Goal: Task Accomplishment & Management: Use online tool/utility

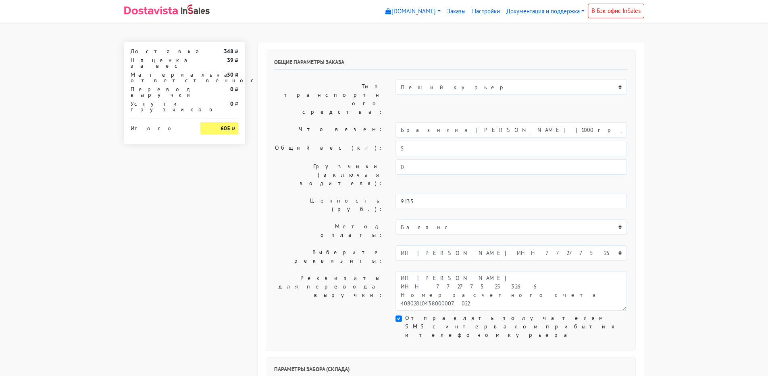
select select "1265"
select select "08:30"
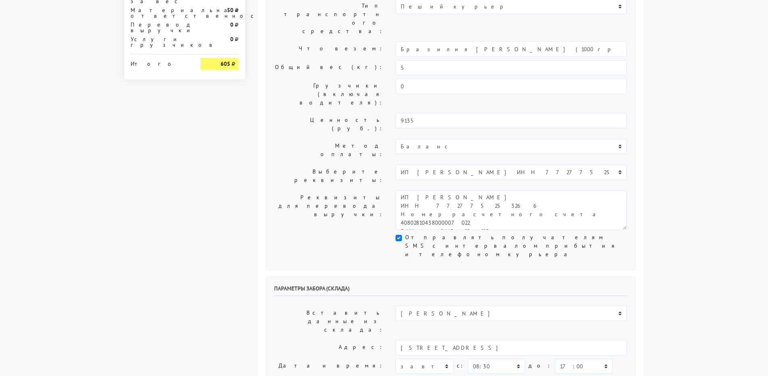
scroll to position [161, 0]
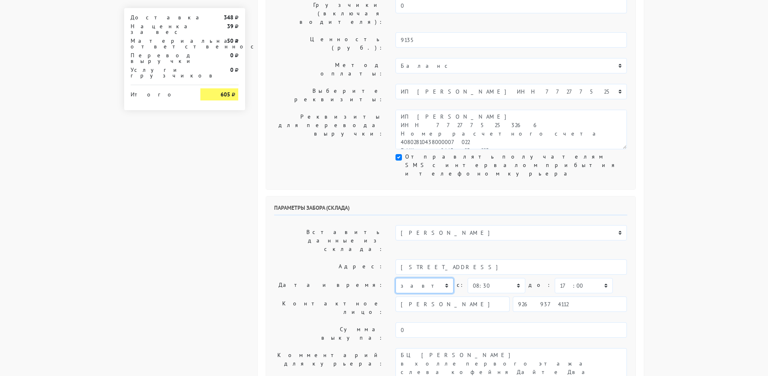
click at [446, 278] on select "[DATE] [DATE] [DATE] [DATE] [DATE] [DATE] [DATE] [DATE] [DATE]" at bounding box center [425, 285] width 58 height 15
select select "[DATE]"
click at [396, 278] on select "[DATE] [DATE] [DATE] [DATE] [DATE] [DATE] [DATE] [DATE] [DATE]" at bounding box center [425, 285] width 58 height 15
click at [518, 278] on select "00:00 00:30 01:00 01:30 02:00 02:30 03:00 03:30 04:00 04:30 05:00 05:30 06:00 0…" at bounding box center [497, 285] width 58 height 15
select select "09:00"
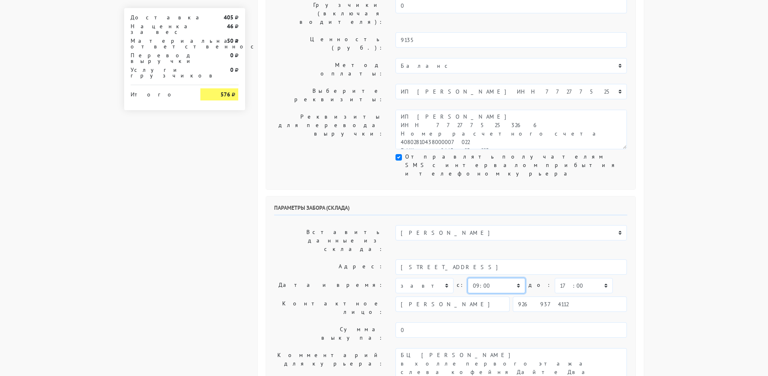
click at [468, 278] on select "00:00 00:30 01:00 01:30 02:00 02:30 03:00 03:30 04:00 04:30 05:00 05:30 06:00 0…" at bounding box center [497, 285] width 58 height 15
click at [570, 278] on select "00:00 00:30 01:00 01:30 02:00 02:30 03:00 03:30 04:00 04:30 05:00 05:30 06:00 0…" at bounding box center [584, 285] width 58 height 15
select select "11:00"
click at [555, 278] on select "00:00 00:30 01:00 01:30 02:00 02:30 03:00 03:30 04:00 04:30 05:00 05:30 06:00 0…" at bounding box center [584, 285] width 58 height 15
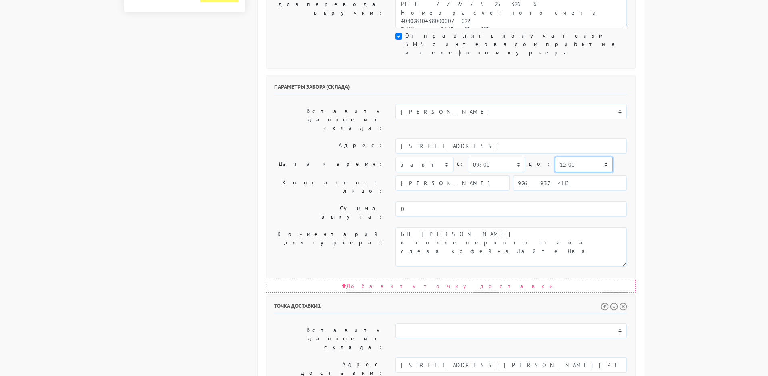
scroll to position [323, 0]
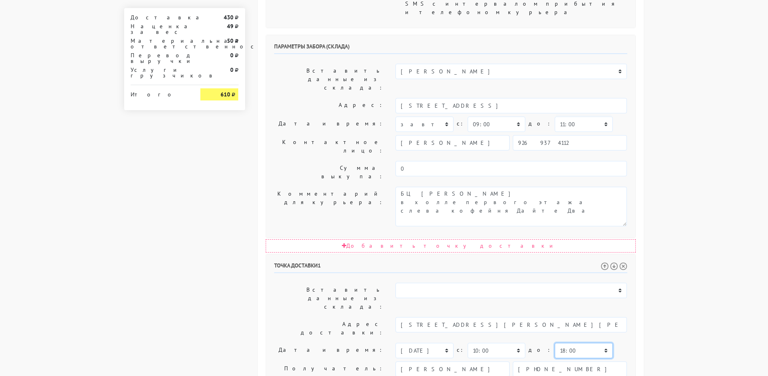
click at [555, 343] on select "00:00 00:30 01:00 01:30 02:00 02:30 03:00 03:30 04:00 04:30 05:00 05:30 06:00 0…" at bounding box center [584, 350] width 58 height 15
select select "13:00"
click at [555, 343] on select "00:00 00:30 01:00 01:30 02:00 02:30 03:00 03:30 04:00 04:30 05:00 05:30 06:00 0…" at bounding box center [584, 350] width 58 height 15
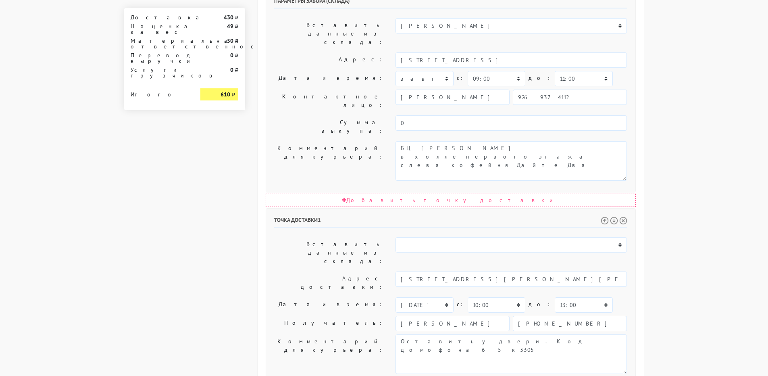
drag, startPoint x: 431, startPoint y: 272, endPoint x: 362, endPoint y: 263, distance: 69.6
click at [363, 263] on div "Точка доставки 1 Вставить данные из склада: ИП [PERSON_NAME] Н1 Н2 c: 0 0" at bounding box center [450, 348] width 369 height 279
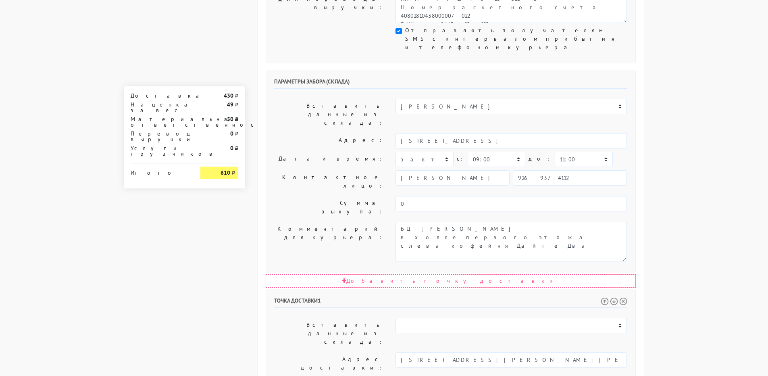
scroll to position [247, 0]
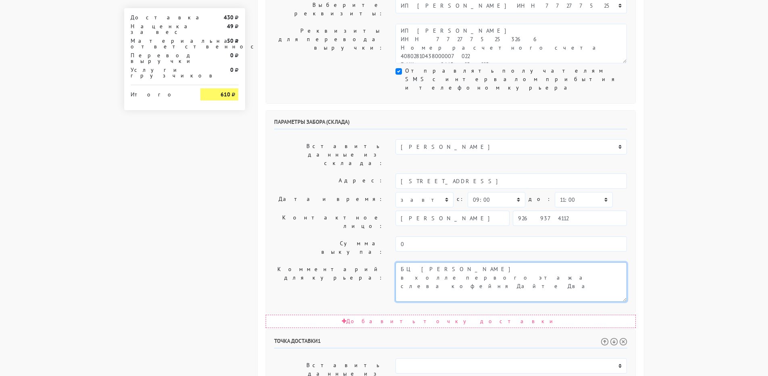
click at [401, 262] on textarea "Заход со стороны Верейская 29 стр 139" at bounding box center [511, 282] width 231 height 40
paste textarea "3527"
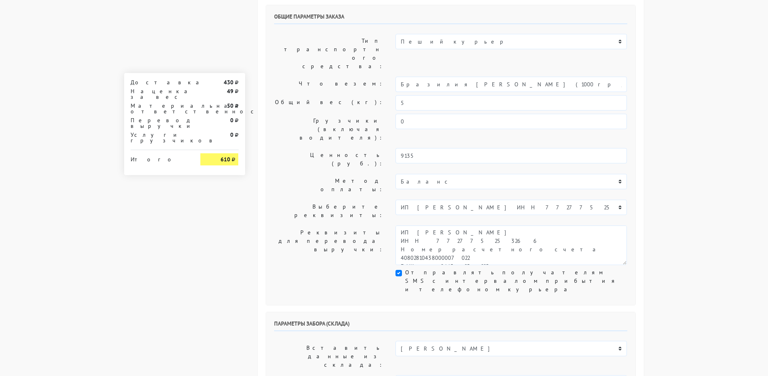
scroll to position [5, 0]
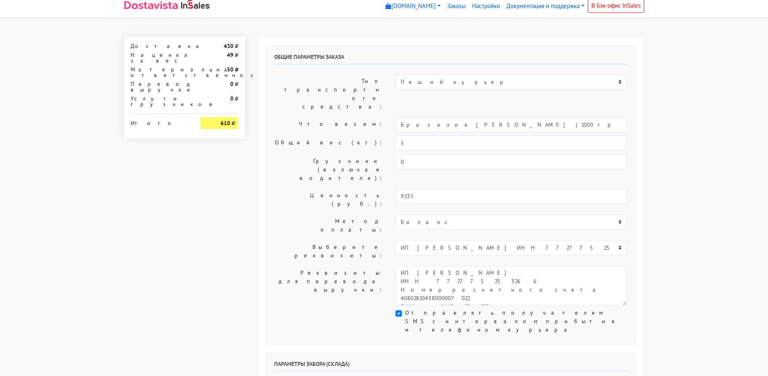
type textarea "заказ 3527 БЦ [PERSON_NAME] в холле первого этажа слева кофейня Дайте Два"
drag, startPoint x: 536, startPoint y: 99, endPoint x: 0, endPoint y: 44, distance: 538.4
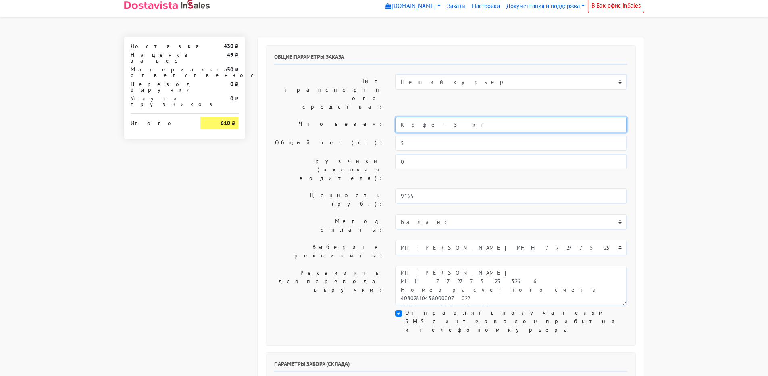
type input "Кофе - 5 кг"
click at [425, 136] on input "5" at bounding box center [511, 143] width 231 height 15
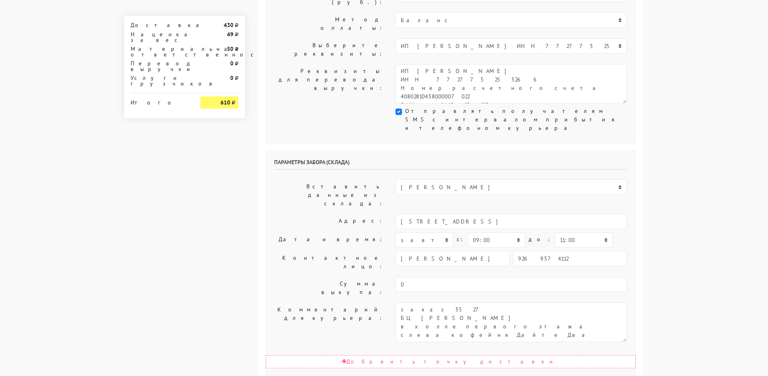
scroll to position [368, 0]
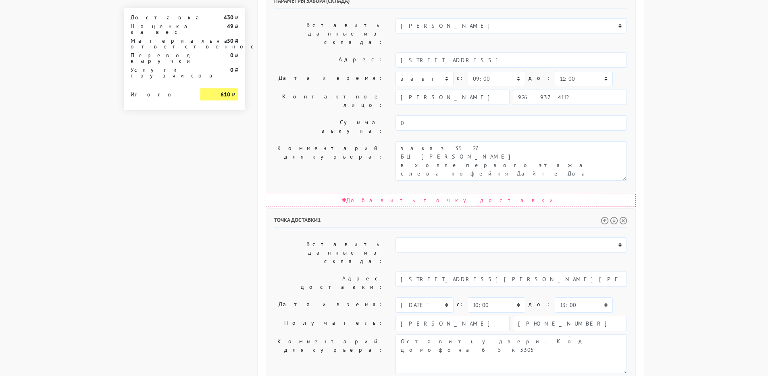
type input "5,5"
